Goal: Task Accomplishment & Management: Manage account settings

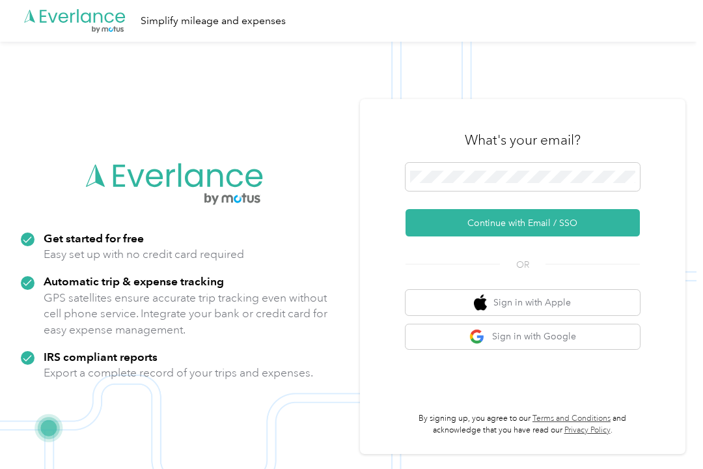
click at [534, 236] on button "Continue with Email / SSO" at bounding box center [523, 222] width 234 height 27
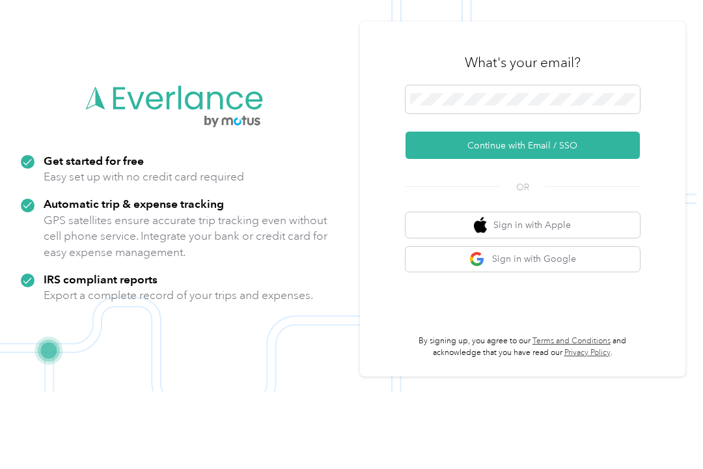
click at [535, 209] on button "Continue with Email / SSO" at bounding box center [523, 222] width 234 height 27
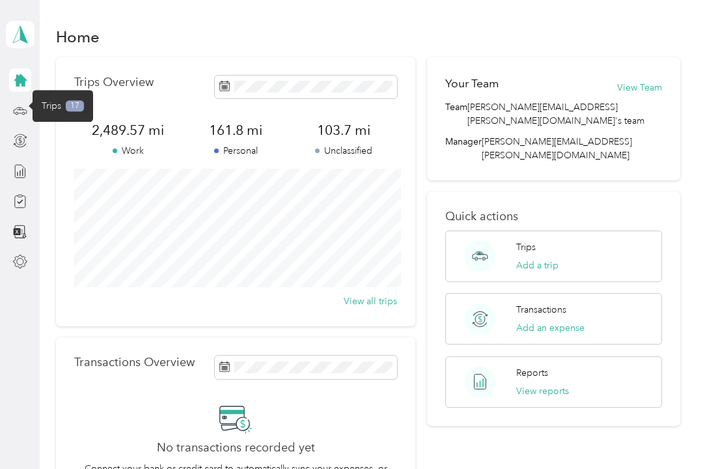
click at [21, 109] on icon at bounding box center [20, 110] width 14 height 14
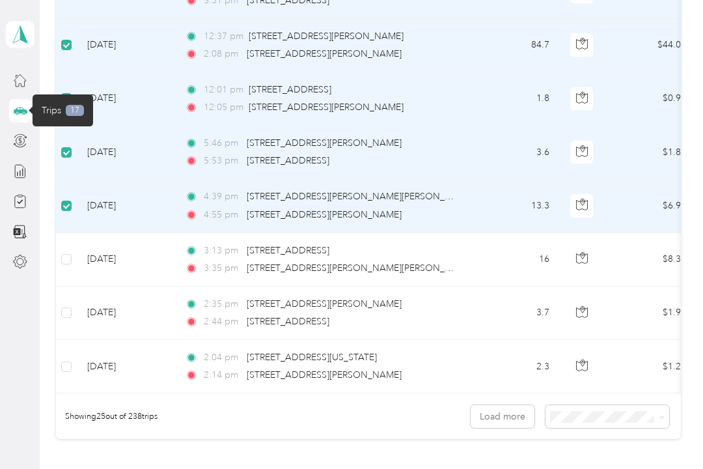
scroll to position [1226, 0]
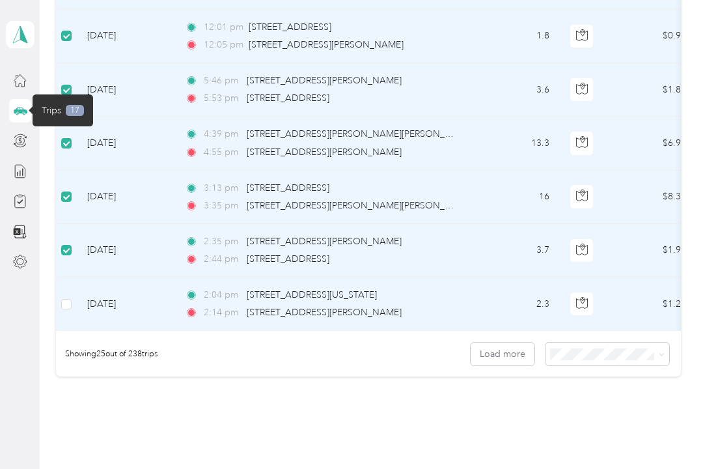
click at [77, 300] on td "[DATE]" at bounding box center [126, 303] width 98 height 53
click at [514, 358] on button "Load more" at bounding box center [503, 353] width 64 height 23
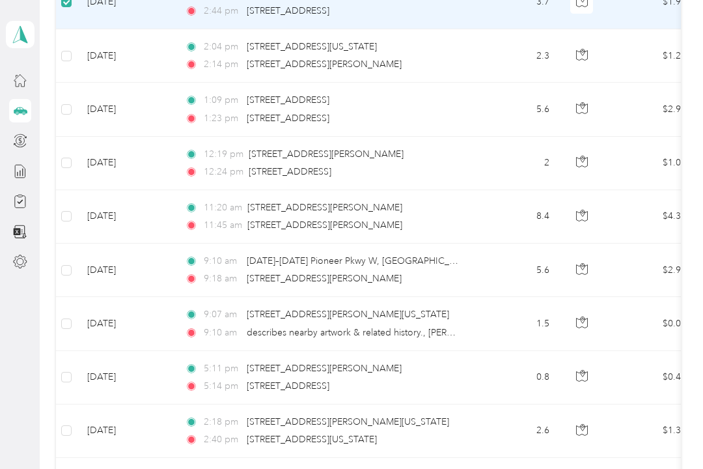
scroll to position [1474, 0]
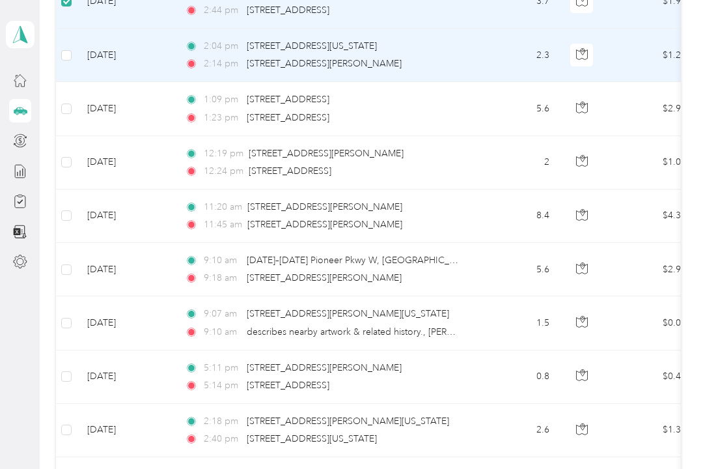
click at [79, 63] on td "[DATE]" at bounding box center [126, 55] width 98 height 53
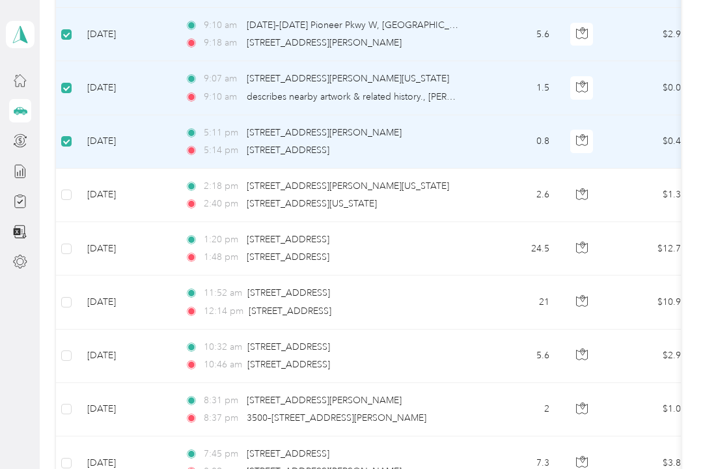
scroll to position [1708, 0]
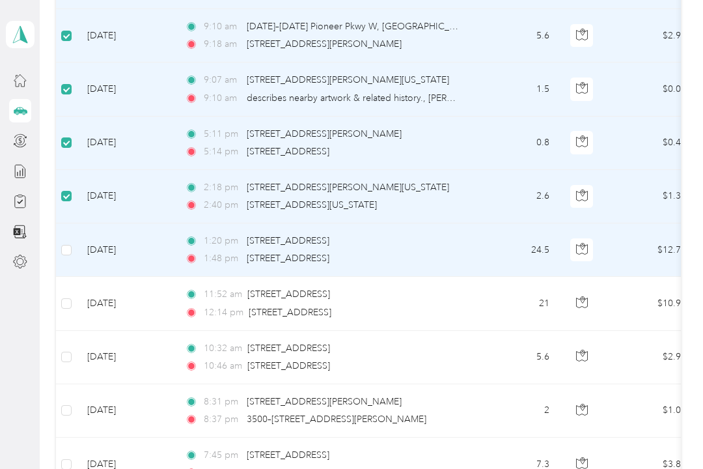
click at [70, 243] on label at bounding box center [66, 250] width 10 height 14
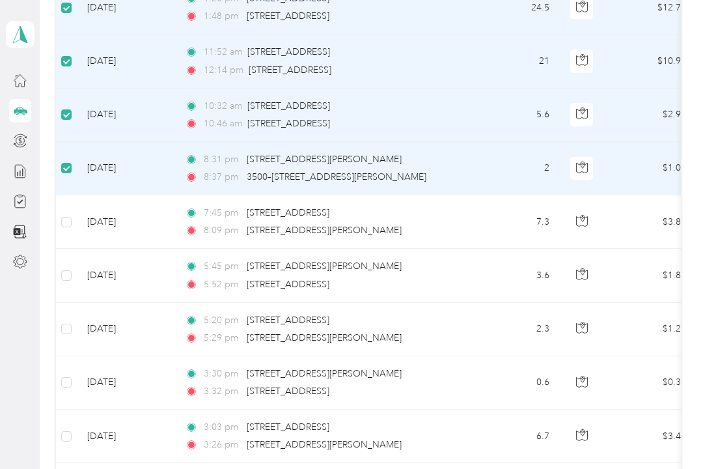
scroll to position [1948, 0]
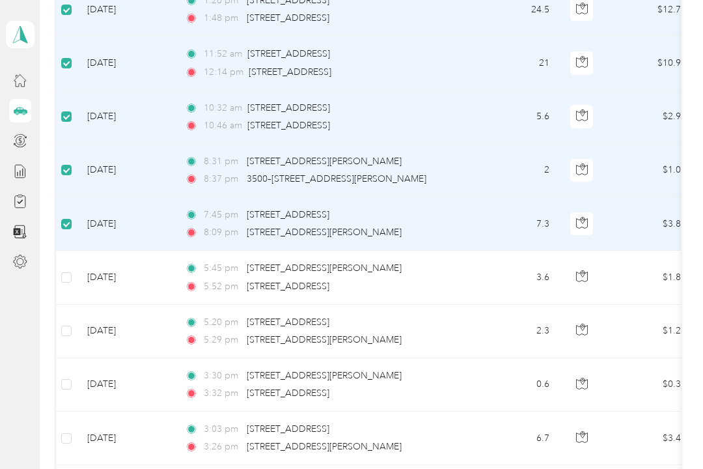
click at [77, 273] on td "[DATE]" at bounding box center [126, 277] width 98 height 53
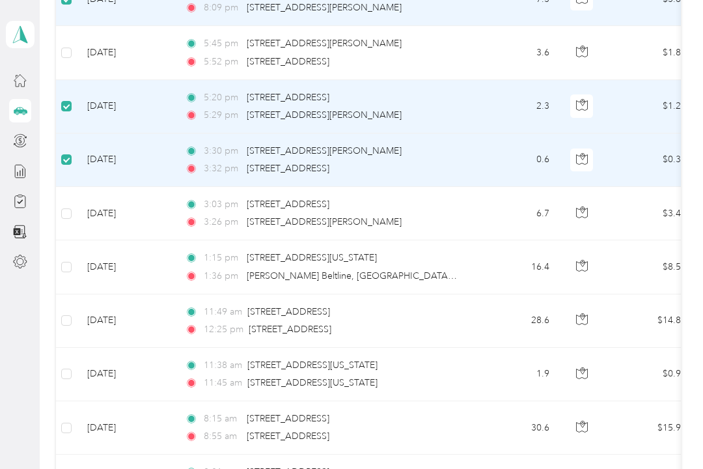
scroll to position [2171, 0]
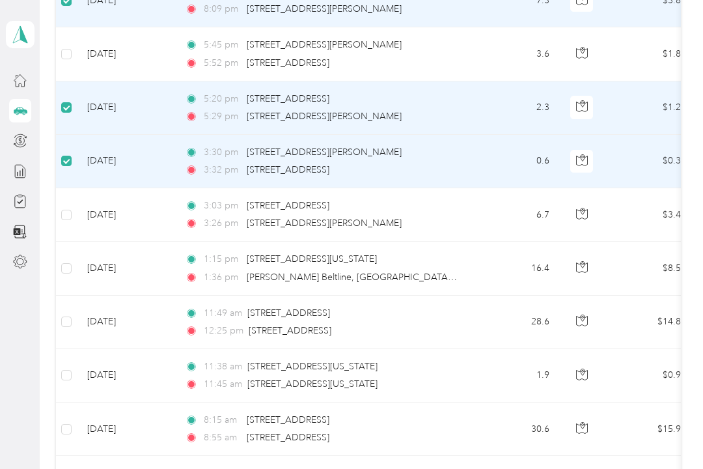
click at [71, 47] on label at bounding box center [66, 54] width 10 height 14
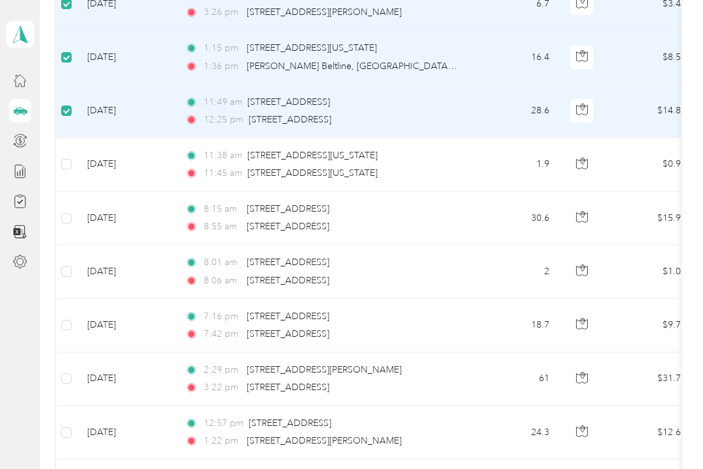
scroll to position [2383, 0]
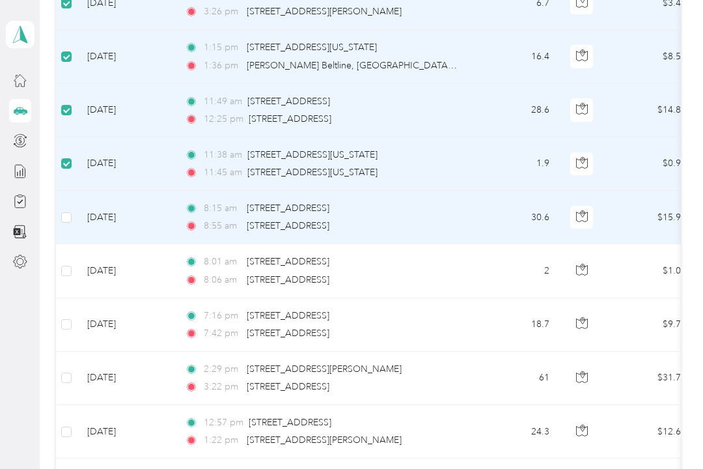
click at [70, 210] on label at bounding box center [66, 217] width 10 height 14
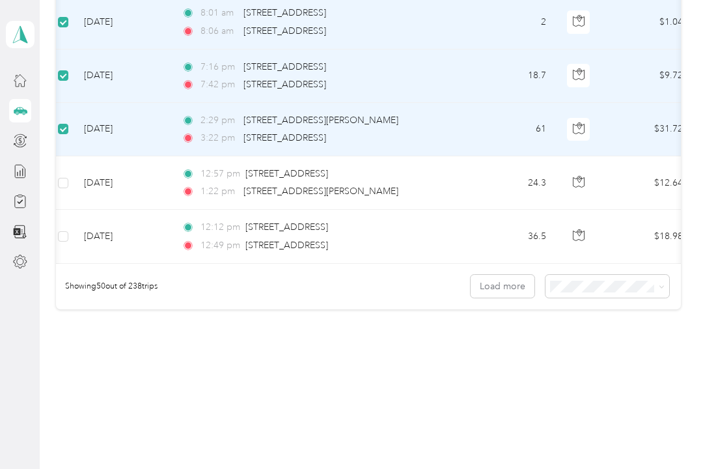
scroll to position [2631, 0]
click at [665, 287] on icon at bounding box center [662, 287] width 6 height 6
click at [601, 361] on div "100 per load" at bounding box center [613, 356] width 105 height 14
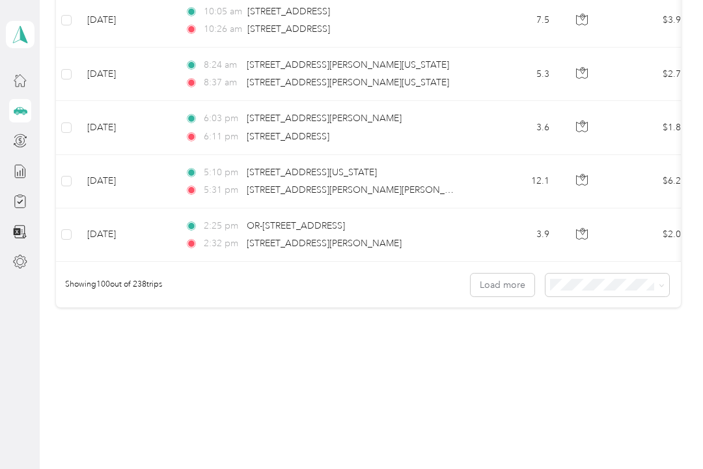
scroll to position [5308, 0]
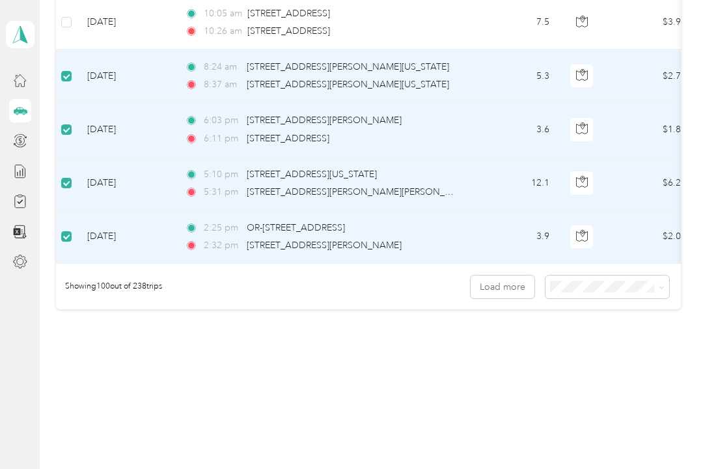
click at [81, 24] on td "[DATE]" at bounding box center [126, 22] width 98 height 53
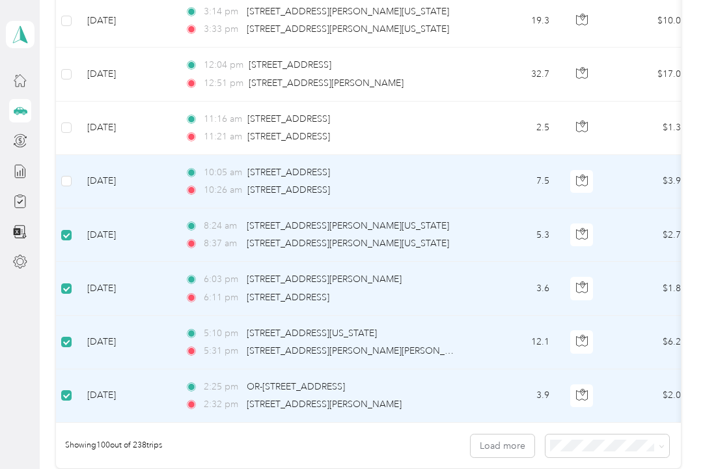
scroll to position [5147, 0]
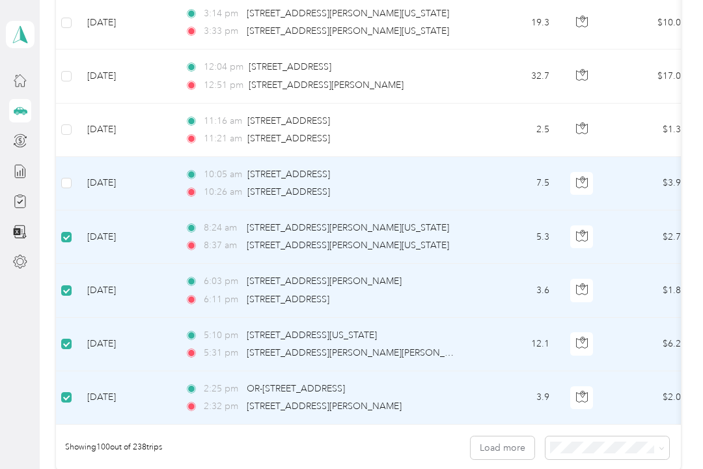
click at [69, 176] on label at bounding box center [66, 183] width 10 height 14
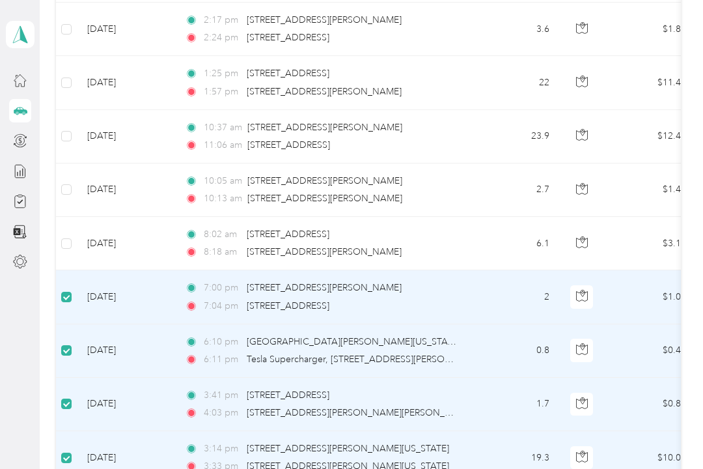
scroll to position [4706, 0]
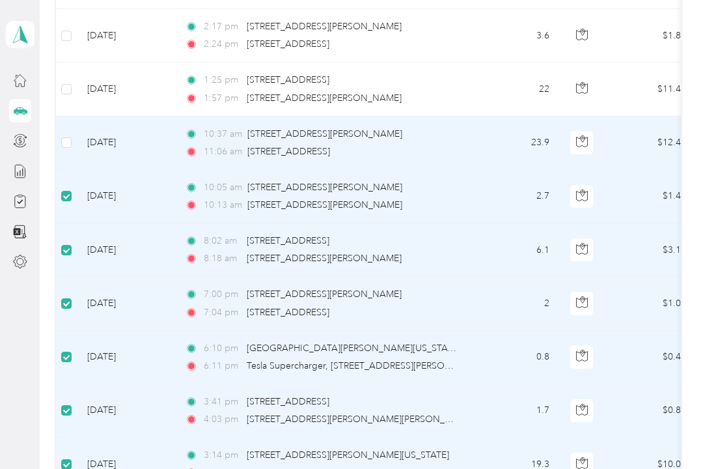
click at [82, 136] on td "[DATE]" at bounding box center [126, 143] width 98 height 53
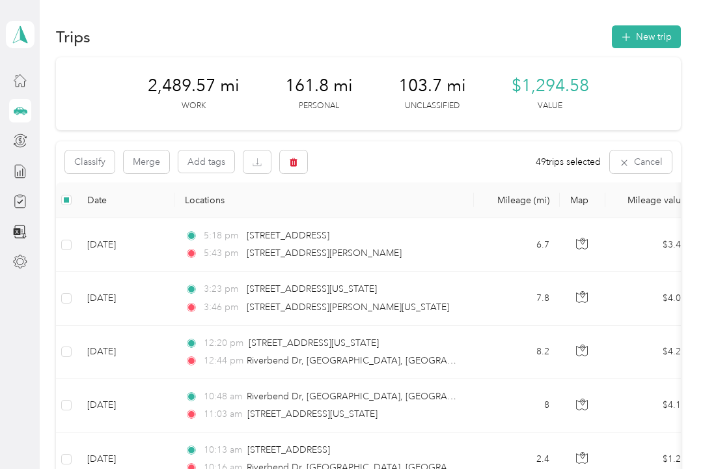
scroll to position [0, 0]
click at [103, 163] on button "Classify" at bounding box center [89, 161] width 49 height 23
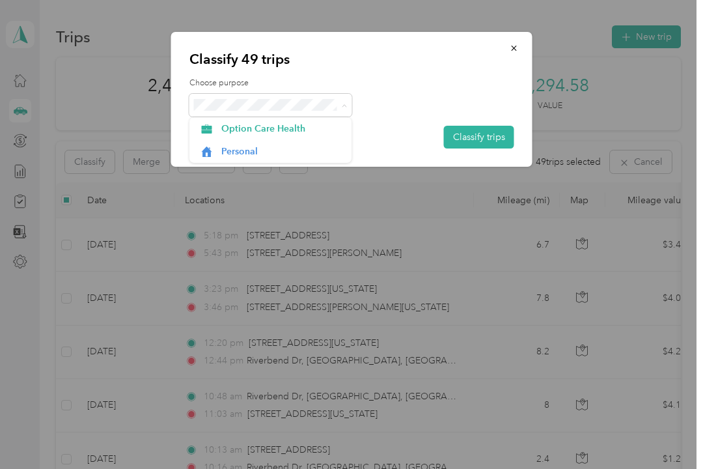
click at [304, 124] on span "Option Care Health" at bounding box center [281, 129] width 121 height 14
click at [489, 137] on button "Classify trips" at bounding box center [479, 137] width 70 height 23
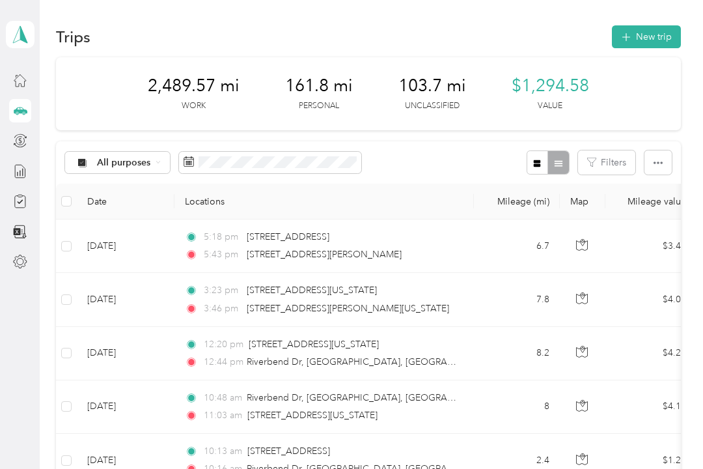
click at [621, 156] on button "Filters" at bounding box center [606, 162] width 57 height 24
click at [663, 160] on icon "button" at bounding box center [658, 162] width 9 height 9
click at [437, 157] on div "All purposes Filters" at bounding box center [368, 162] width 625 height 42
click at [549, 161] on button "button" at bounding box center [538, 162] width 22 height 24
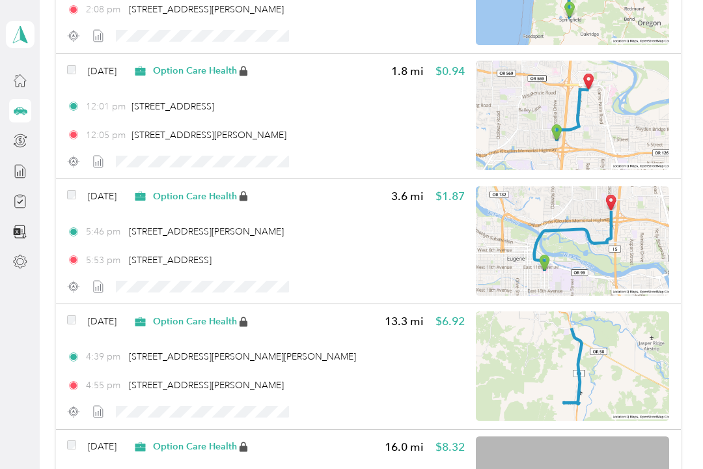
scroll to position [2590, 0]
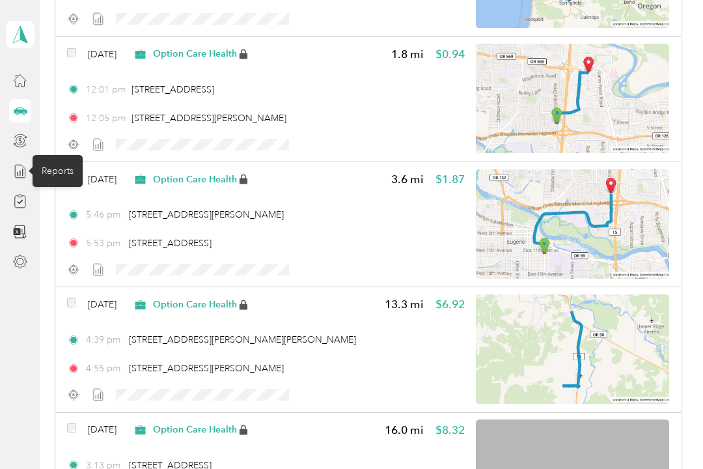
click at [25, 174] on icon at bounding box center [20, 171] width 14 height 14
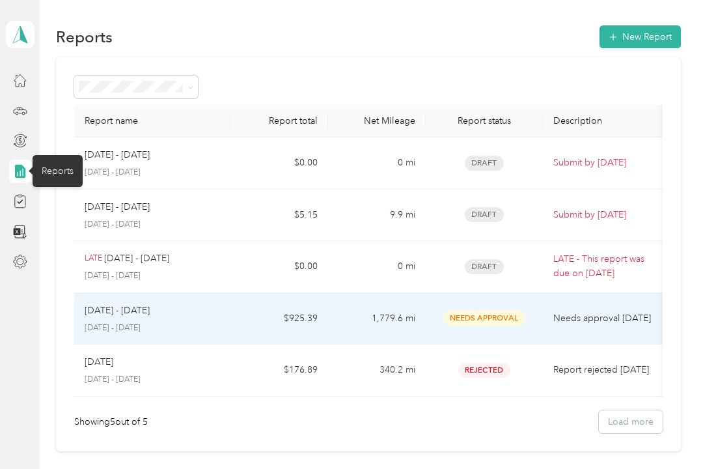
click at [546, 320] on td "Needs approval [DATE]" at bounding box center [608, 319] width 130 height 52
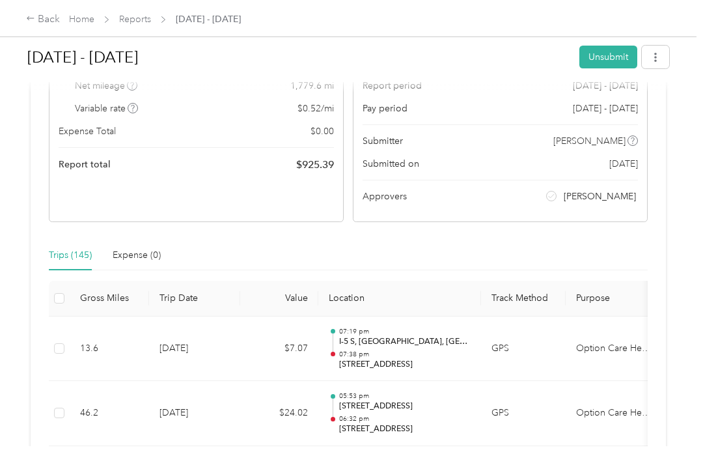
scroll to position [158, 0]
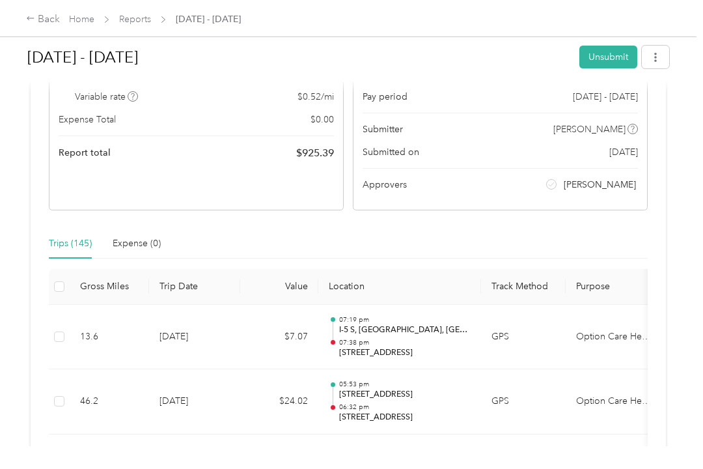
click at [669, 58] on button "button" at bounding box center [655, 57] width 27 height 23
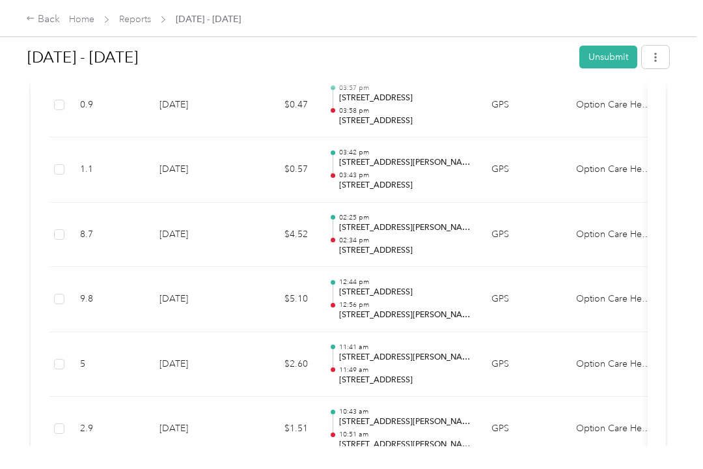
scroll to position [6855, 0]
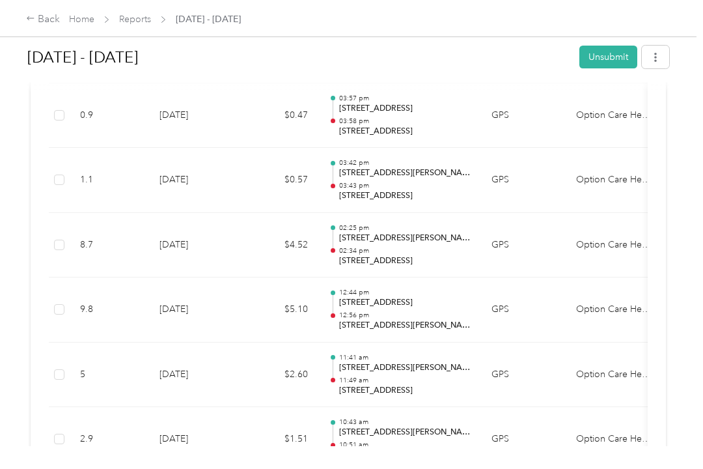
click at [37, 18] on div "Back" at bounding box center [43, 20] width 34 height 16
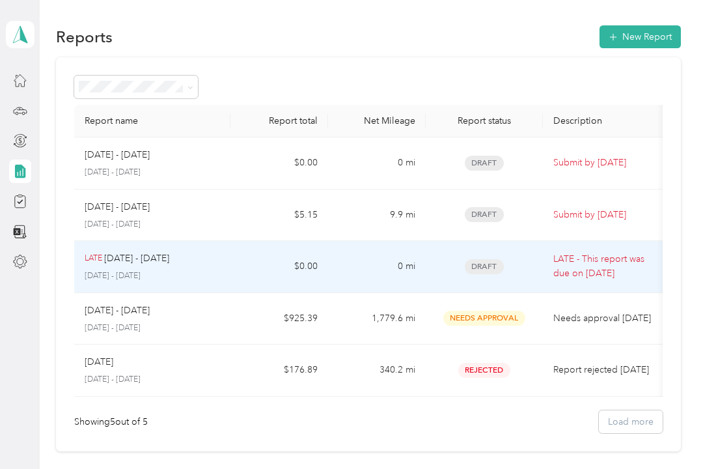
click at [575, 273] on p "LATE - This report was due on [DATE]" at bounding box center [607, 266] width 109 height 29
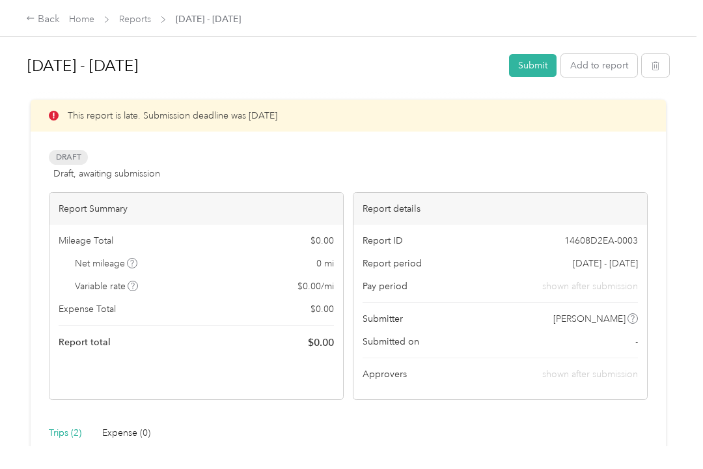
click at [613, 72] on button "Add to report" at bounding box center [599, 65] width 76 height 23
